Goal: Task Accomplishment & Management: Manage account settings

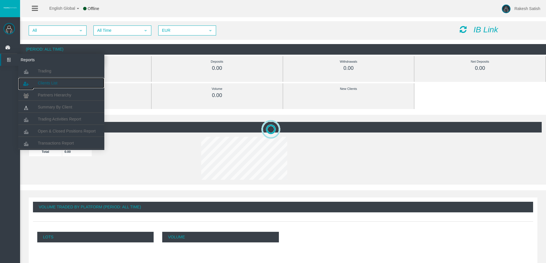
click at [58, 83] on link "Clients List" at bounding box center [61, 83] width 86 height 10
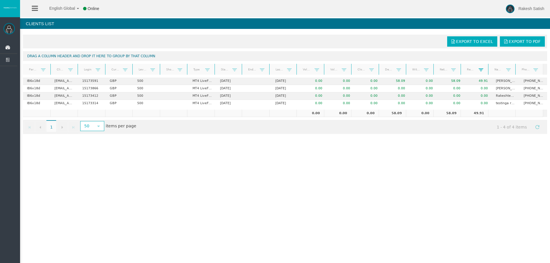
click at [479, 68] on span at bounding box center [481, 70] width 5 height 5
drag, startPoint x: 394, startPoint y: 159, endPoint x: 391, endPoint y: 156, distance: 4.3
click at [394, 159] on div "English Global 简体中文 English Global 日本語 한국어 Online Rakesh Satish Help Log Out Ra…" at bounding box center [275, 131] width 550 height 263
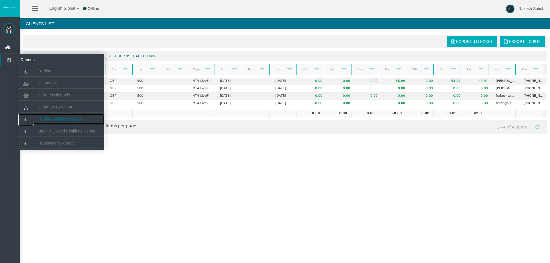
click at [70, 119] on span "Trading Activities Report" at bounding box center [59, 119] width 43 height 5
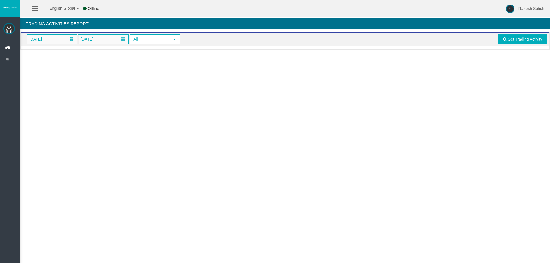
click at [14, 40] on div "Rakesh Satish Dashboard Reports Trading Clients List" at bounding box center [10, 152] width 20 height 271
click at [12, 44] on icon at bounding box center [8, 48] width 15 height 12
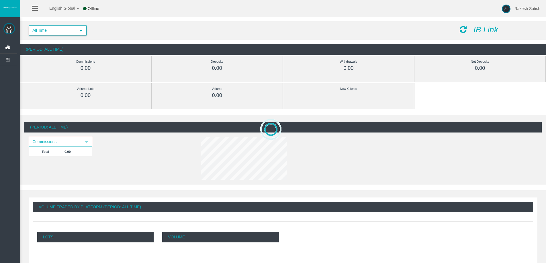
click at [66, 28] on span "All Time" at bounding box center [52, 30] width 46 height 9
drag, startPoint x: 132, startPoint y: 29, endPoint x: 129, endPoint y: 30, distance: 3.5
click at [131, 30] on div "All Time select 5" at bounding box center [239, 31] width 431 height 10
